Goal: Book appointment/travel/reservation

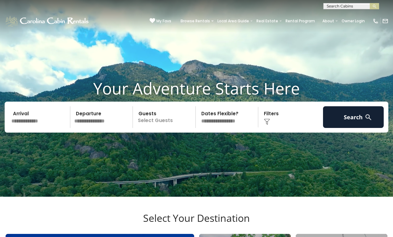
click at [332, 7] on input "text" at bounding box center [351, 7] width 54 height 6
type input "****"
drag, startPoint x: 332, startPoint y: 7, endPoint x: 351, endPoint y: 13, distance: 20.3
click at [351, 13] on li "Deerw ood Retreat" at bounding box center [351, 15] width 55 height 6
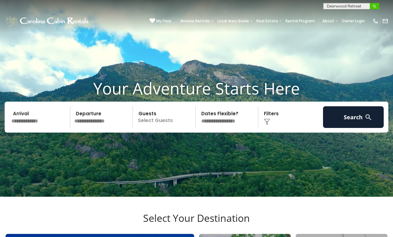
click at [375, 6] on img "submit" at bounding box center [375, 6] width 5 height 5
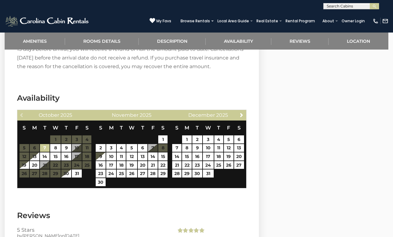
scroll to position [909, 0]
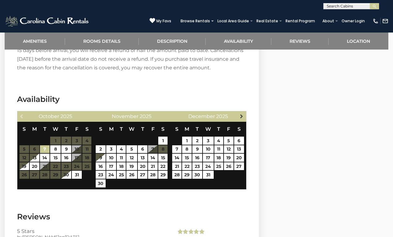
click at [242, 114] on span "Next" at bounding box center [241, 116] width 5 height 5
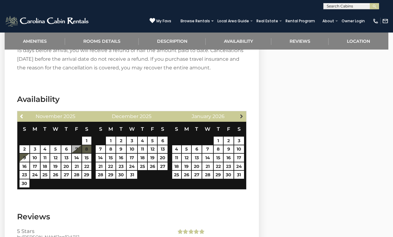
click at [242, 114] on span "Next" at bounding box center [241, 116] width 5 height 5
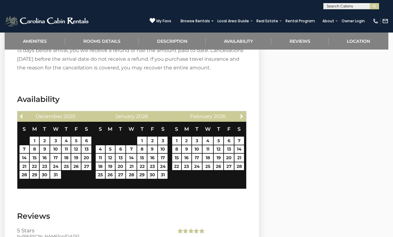
click at [242, 114] on span "Next" at bounding box center [241, 116] width 5 height 5
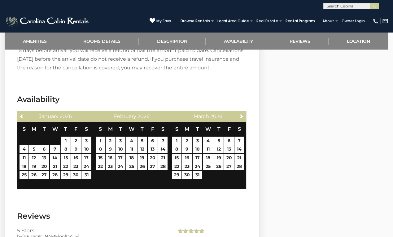
click at [242, 114] on span "Next" at bounding box center [241, 116] width 5 height 5
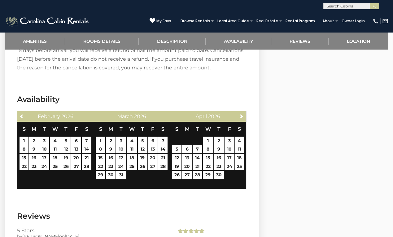
click at [242, 114] on span "Next" at bounding box center [241, 116] width 5 height 5
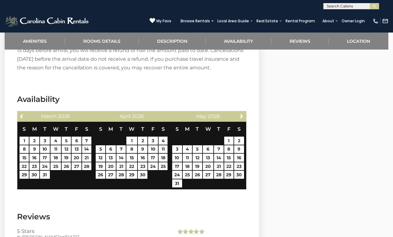
click at [242, 114] on span "Next" at bounding box center [241, 116] width 5 height 5
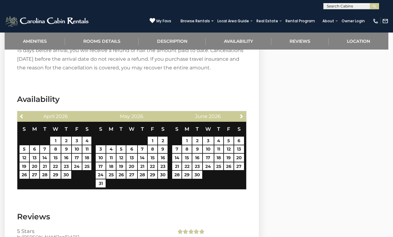
click at [242, 114] on span "Next" at bounding box center [241, 116] width 5 height 5
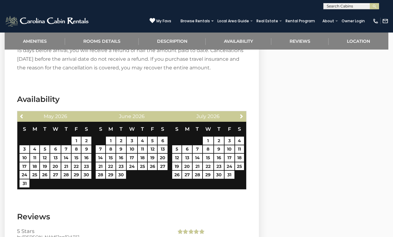
click at [242, 114] on span "Next" at bounding box center [241, 116] width 5 height 5
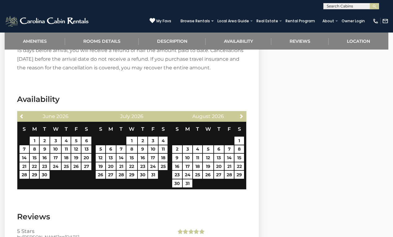
click at [242, 114] on span "Next" at bounding box center [241, 116] width 5 height 5
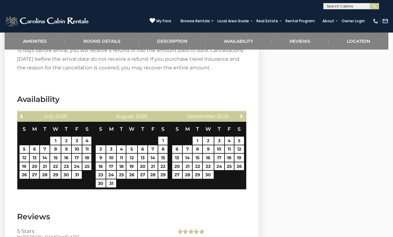
click at [242, 114] on span "Next" at bounding box center [241, 116] width 5 height 5
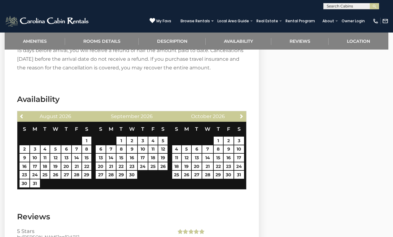
click at [242, 114] on span "Next" at bounding box center [241, 116] width 5 height 5
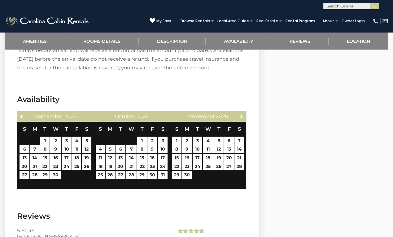
click at [242, 114] on span "Next" at bounding box center [241, 116] width 5 height 5
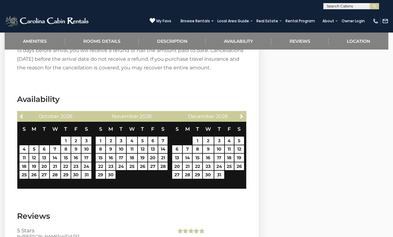
click at [242, 114] on span "Next" at bounding box center [241, 116] width 5 height 5
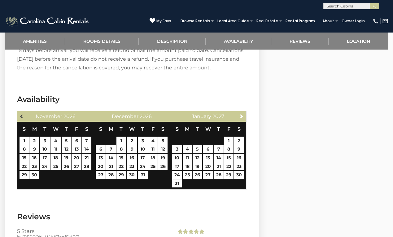
click at [22, 114] on span "Previous" at bounding box center [22, 116] width 5 height 5
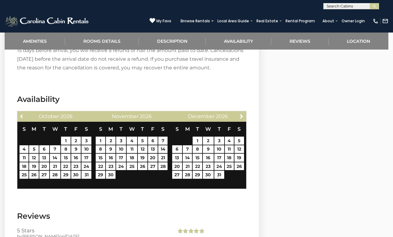
click at [22, 114] on span "Previous" at bounding box center [22, 116] width 5 height 5
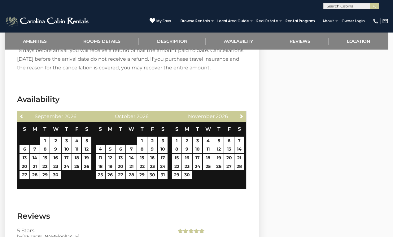
click at [22, 114] on span "Previous" at bounding box center [22, 116] width 5 height 5
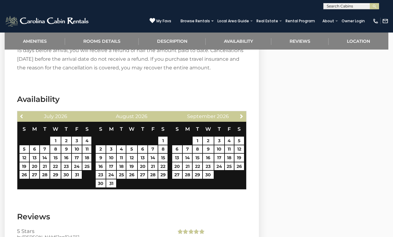
click at [22, 114] on span "Previous" at bounding box center [22, 116] width 5 height 5
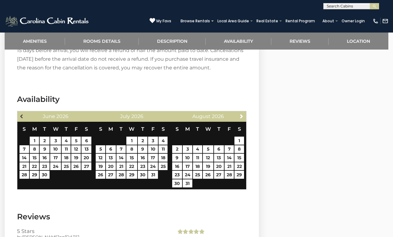
click at [22, 114] on span "Previous" at bounding box center [22, 116] width 5 height 5
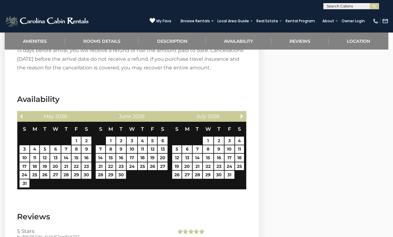
click at [22, 114] on span "Previous" at bounding box center [22, 116] width 5 height 5
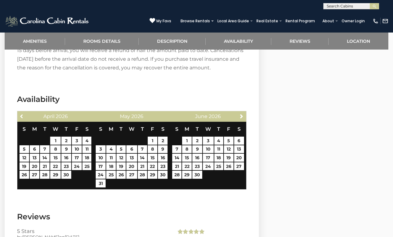
click at [22, 114] on span "Previous" at bounding box center [22, 116] width 5 height 5
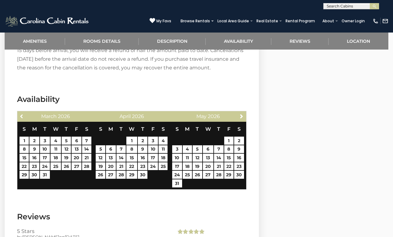
click at [22, 114] on span "Previous" at bounding box center [22, 116] width 5 height 5
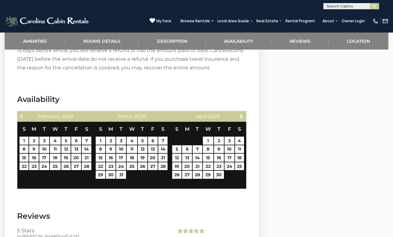
click at [22, 114] on span "Previous" at bounding box center [22, 116] width 5 height 5
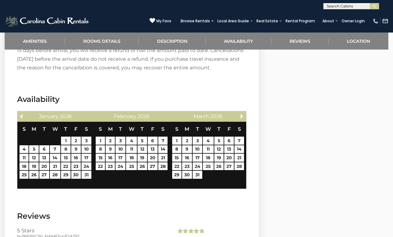
click at [22, 114] on span "Previous" at bounding box center [22, 116] width 5 height 5
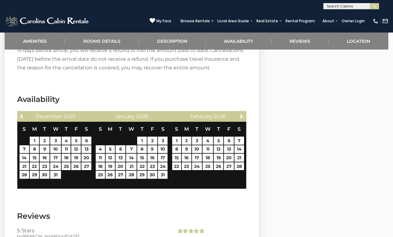
click at [22, 114] on span "Previous" at bounding box center [22, 116] width 5 height 5
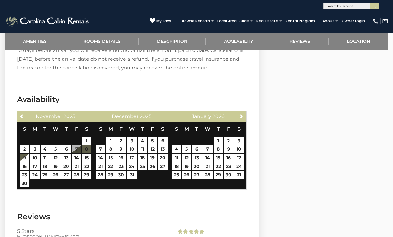
click at [22, 114] on span "Previous" at bounding box center [22, 116] width 5 height 5
